Goal: Information Seeking & Learning: Learn about a topic

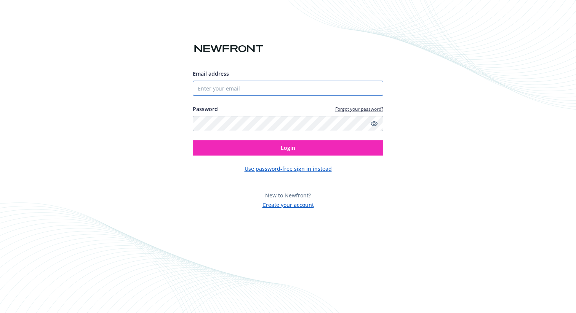
click at [255, 90] on input "Email address" at bounding box center [288, 88] width 190 height 15
type input "[EMAIL_ADDRESS][DOMAIN_NAME]"
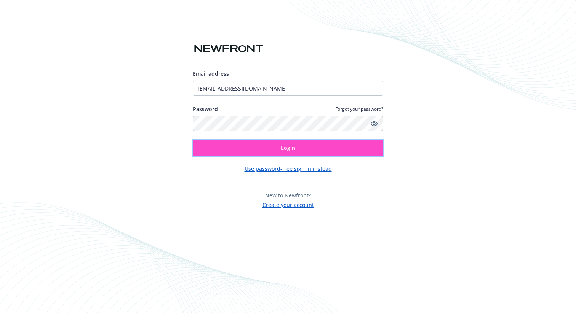
click at [271, 152] on button "Login" at bounding box center [288, 147] width 190 height 15
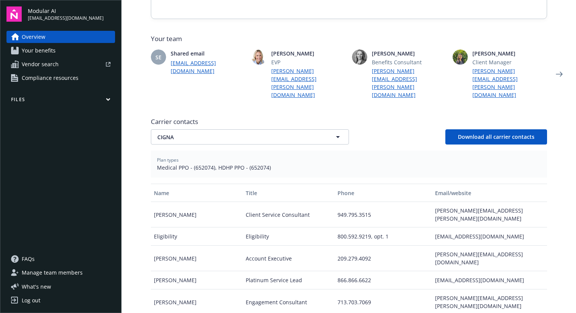
scroll to position [98, 0]
